Goal: Navigation & Orientation: Find specific page/section

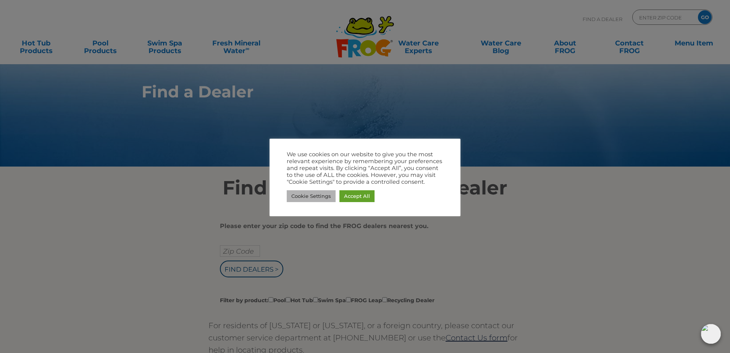
click at [308, 196] on link "Cookie Settings" at bounding box center [311, 196] width 49 height 12
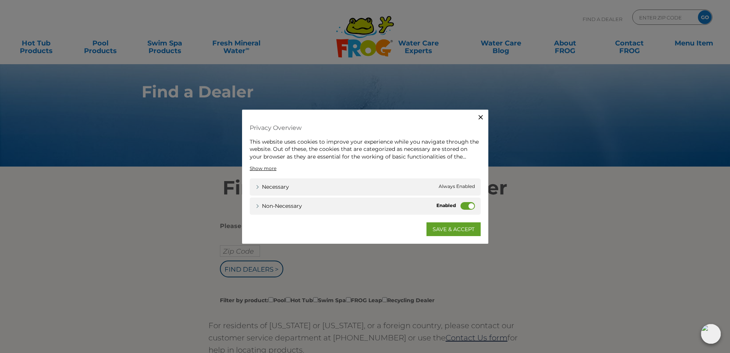
click at [483, 114] on icon "button" at bounding box center [481, 117] width 8 height 8
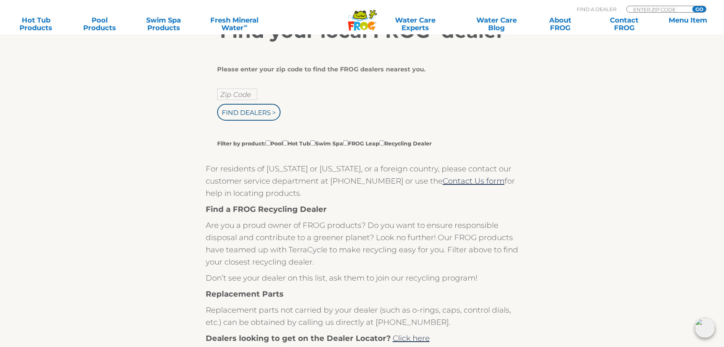
scroll to position [153, 0]
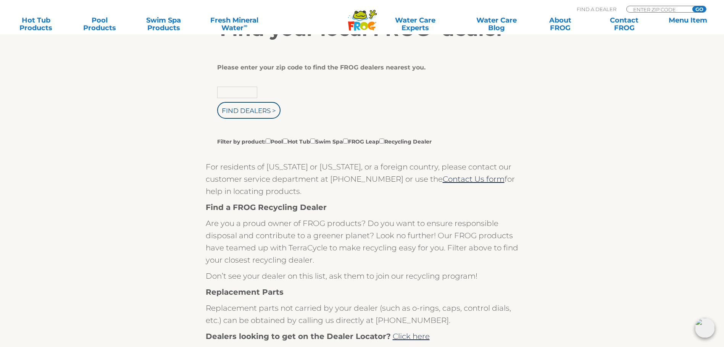
click at [231, 95] on input "text" at bounding box center [237, 92] width 40 height 11
type input "34134"
click at [249, 116] on input "Find Dealers >" at bounding box center [248, 110] width 63 height 17
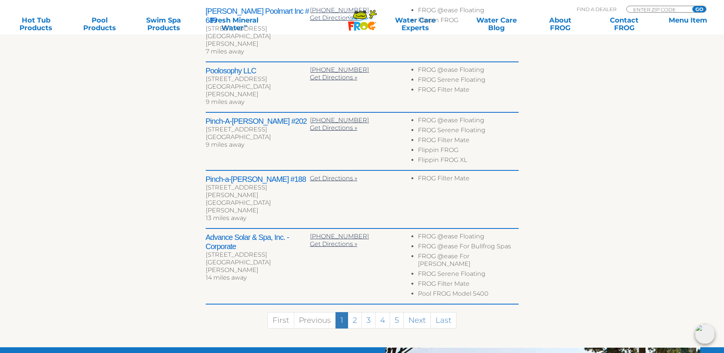
scroll to position [382, 0]
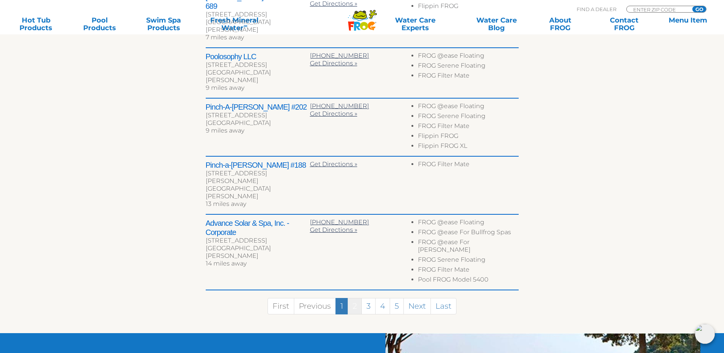
click at [356, 298] on link "2" at bounding box center [355, 306] width 14 height 16
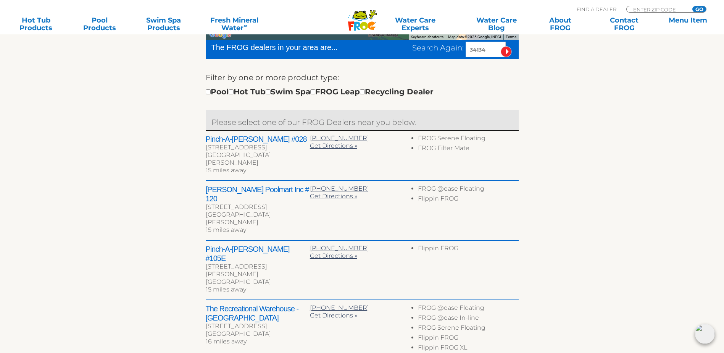
scroll to position [221, 0]
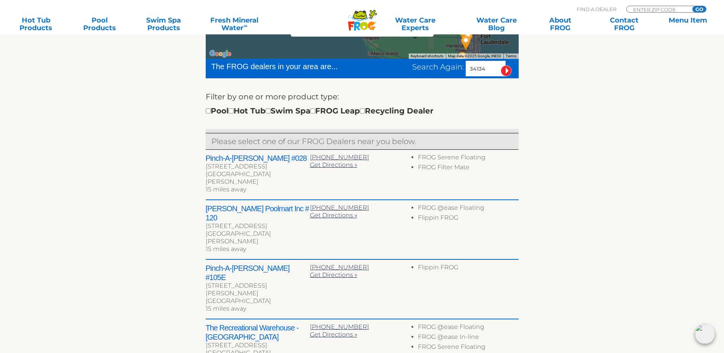
click at [208, 117] on div "Pool Hot Tub Swim Spa FROG Leap Recycling Dealer" at bounding box center [320, 111] width 228 height 12
click at [208, 113] on input "checkbox" at bounding box center [208, 110] width 5 height 5
checkbox input "true"
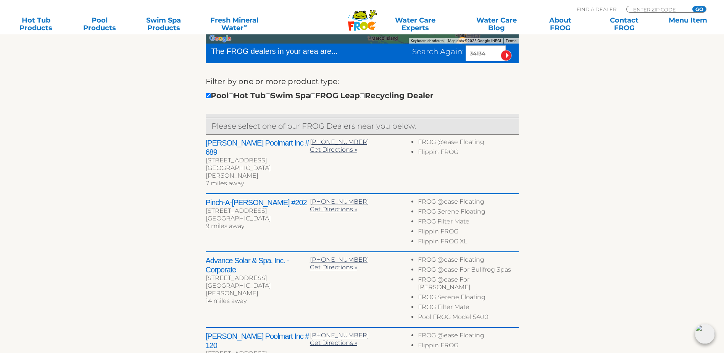
scroll to position [209, 0]
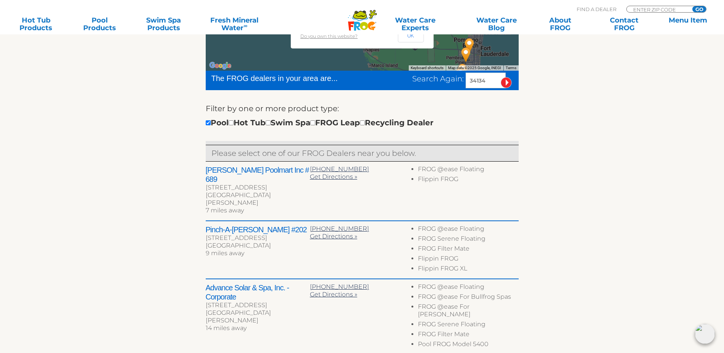
click at [258, 225] on h2 "Pinch-A-[PERSON_NAME] #202" at bounding box center [258, 229] width 104 height 9
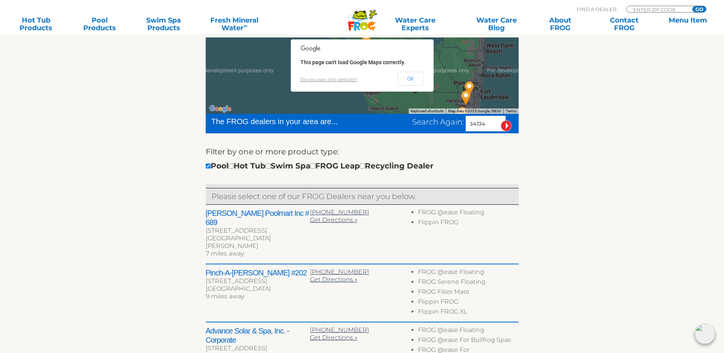
scroll to position [94, 0]
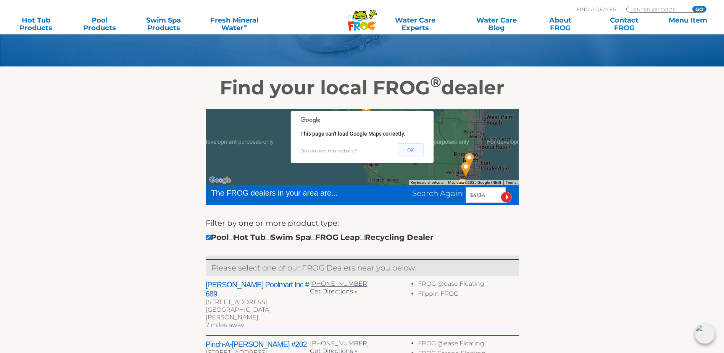
click at [413, 154] on button "OK" at bounding box center [411, 150] width 26 height 14
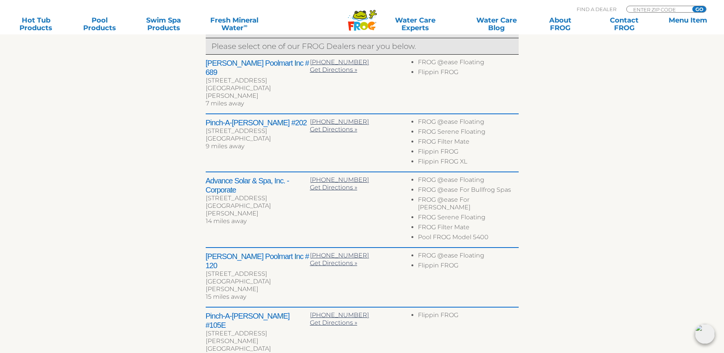
scroll to position [362, 0]
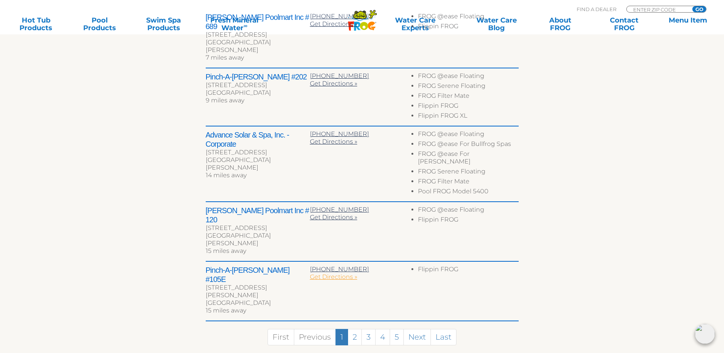
click at [335, 273] on span "Get Directions »" at bounding box center [333, 276] width 47 height 7
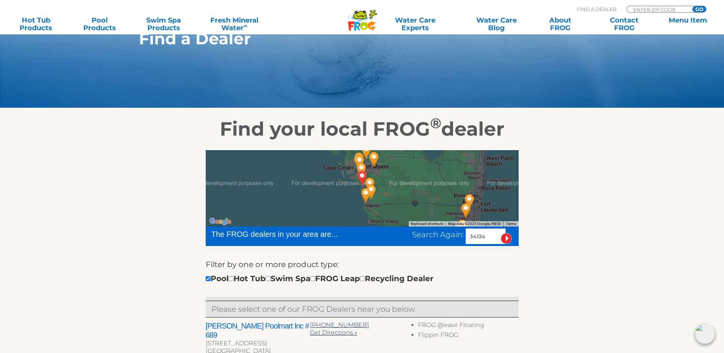
scroll to position [0, 0]
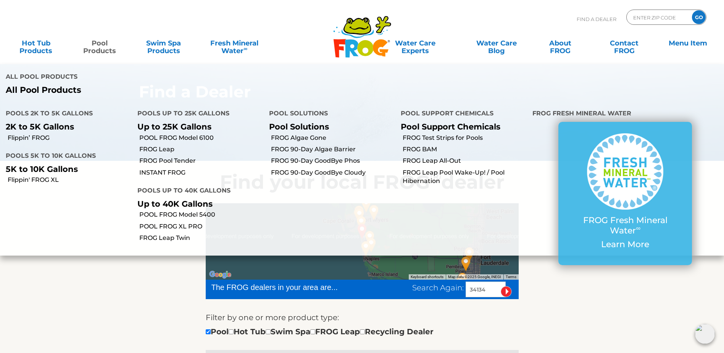
click at [107, 47] on link "Pool Products" at bounding box center [99, 43] width 57 height 15
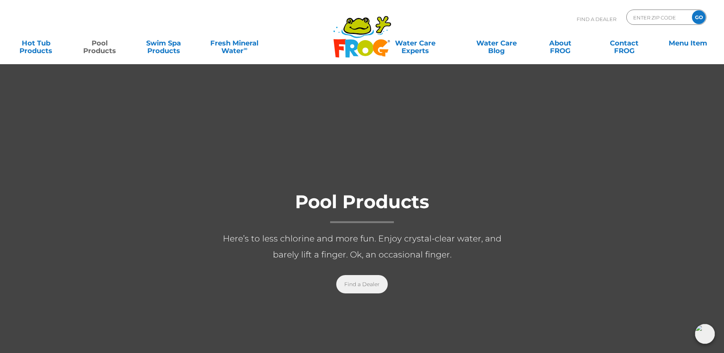
click at [360, 282] on link "Find a Dealer" at bounding box center [362, 284] width 52 height 18
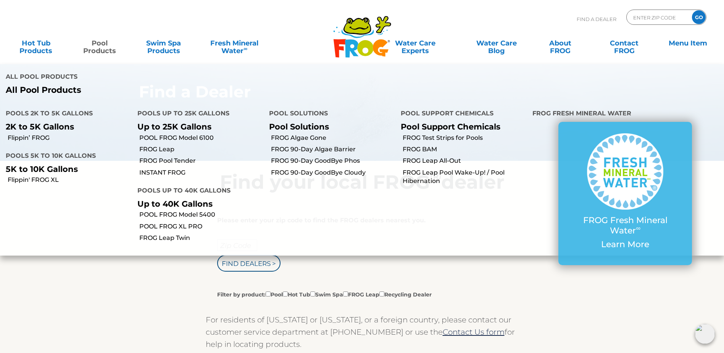
click at [105, 47] on link "Pool Products" at bounding box center [99, 43] width 57 height 15
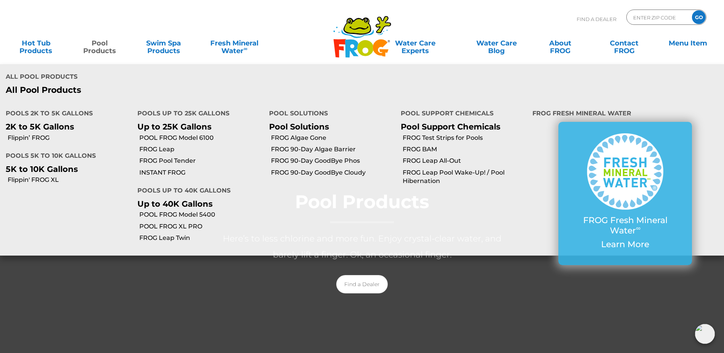
click at [99, 46] on link "Pool Products" at bounding box center [99, 43] width 57 height 15
click at [105, 49] on link "Pool Products" at bounding box center [99, 43] width 57 height 15
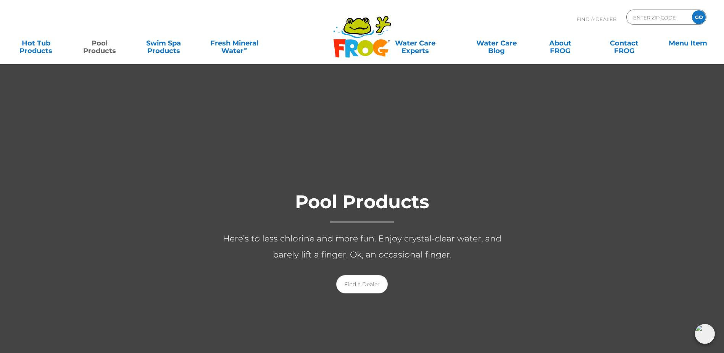
click at [346, 255] on p "Here’s to less chlorine and more fun. Enjoy crystal-clear water, and barely lif…" at bounding box center [362, 247] width 305 height 32
click at [346, 253] on p "Here’s to less chlorine and more fun. Enjoy crystal-clear water, and barely lif…" at bounding box center [362, 247] width 305 height 32
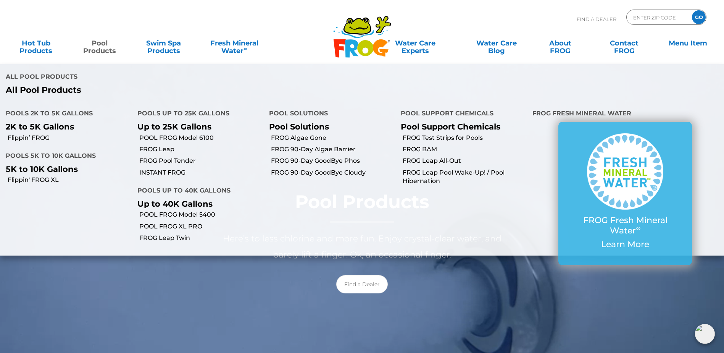
click at [100, 48] on link "Pool Products" at bounding box center [99, 43] width 57 height 15
